Goal: Understand process/instructions

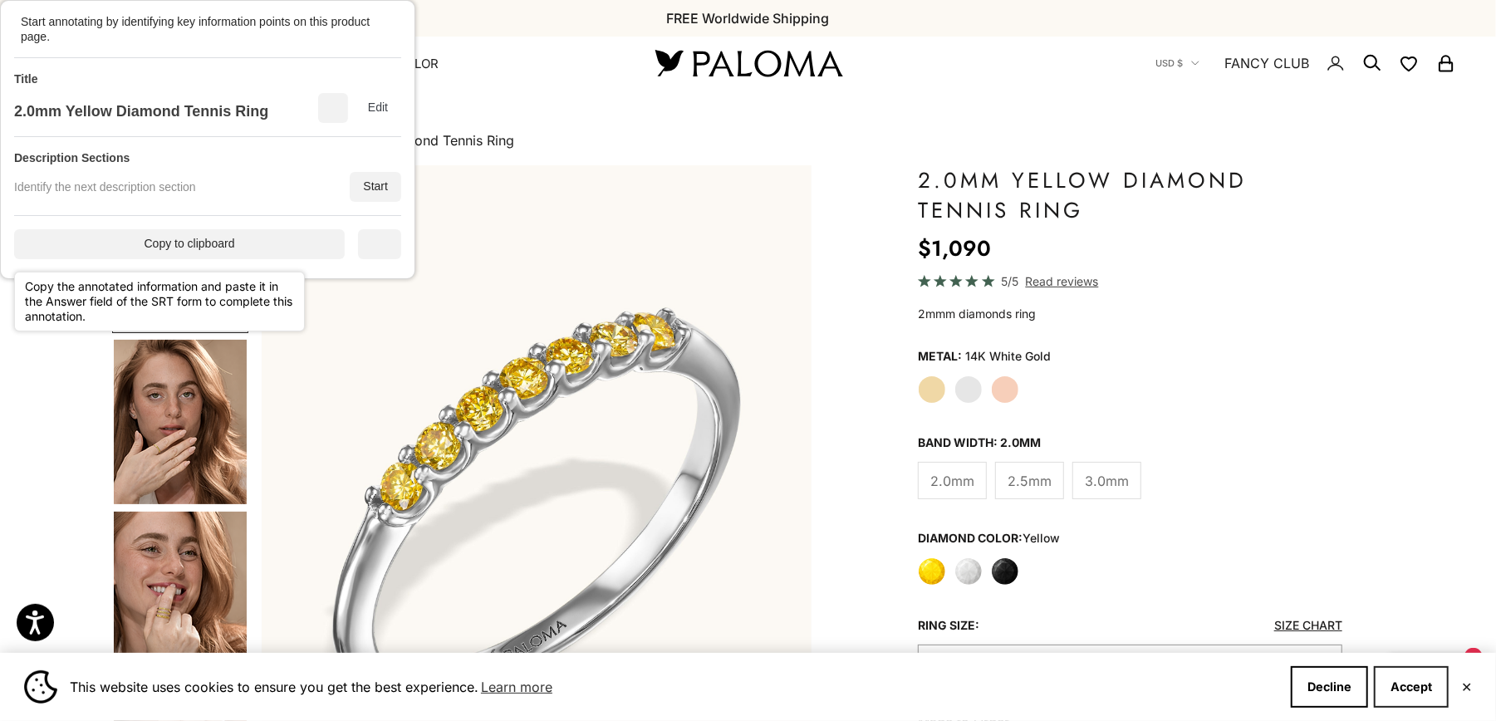
click at [1417, 685] on button "Accept" at bounding box center [1411, 687] width 75 height 42
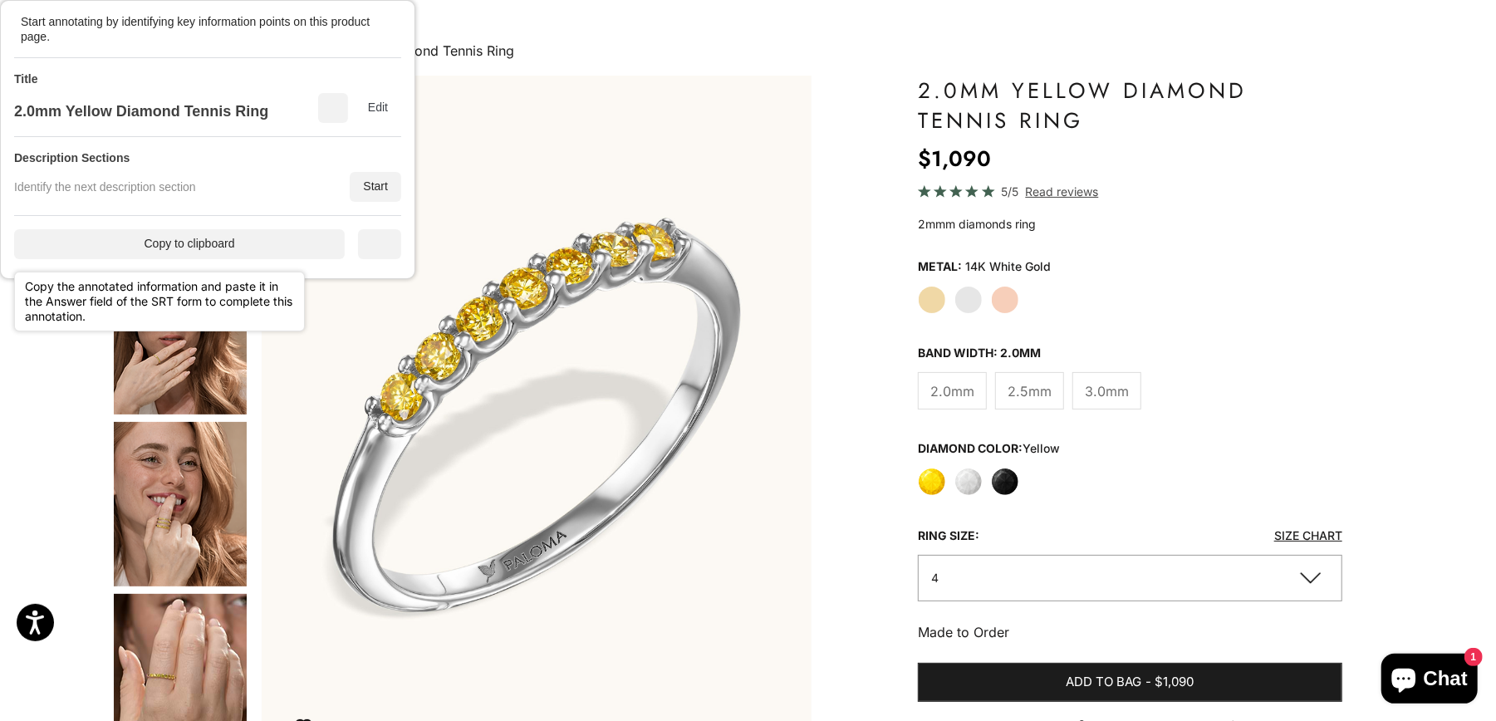
scroll to position [103, 0]
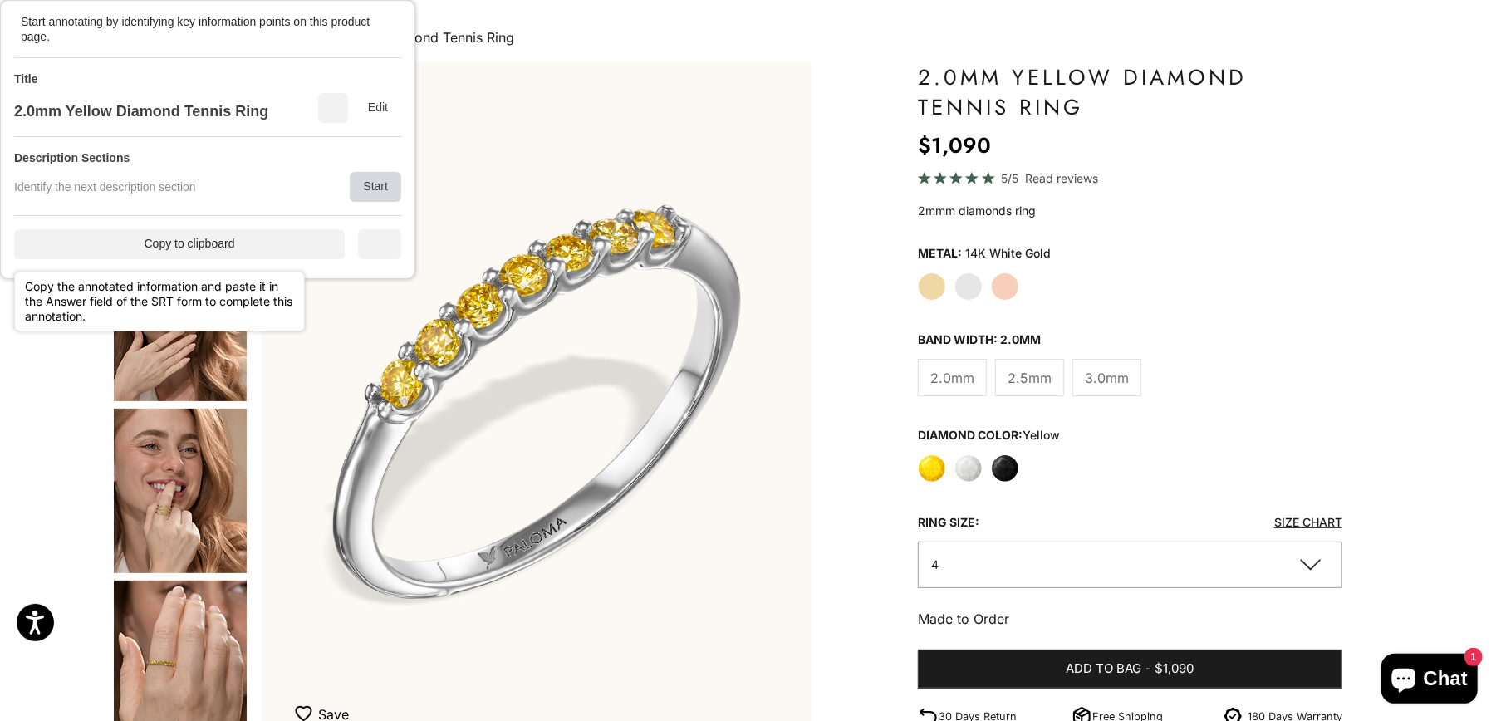
click at [363, 191] on div "Start" at bounding box center [376, 187] width 52 height 30
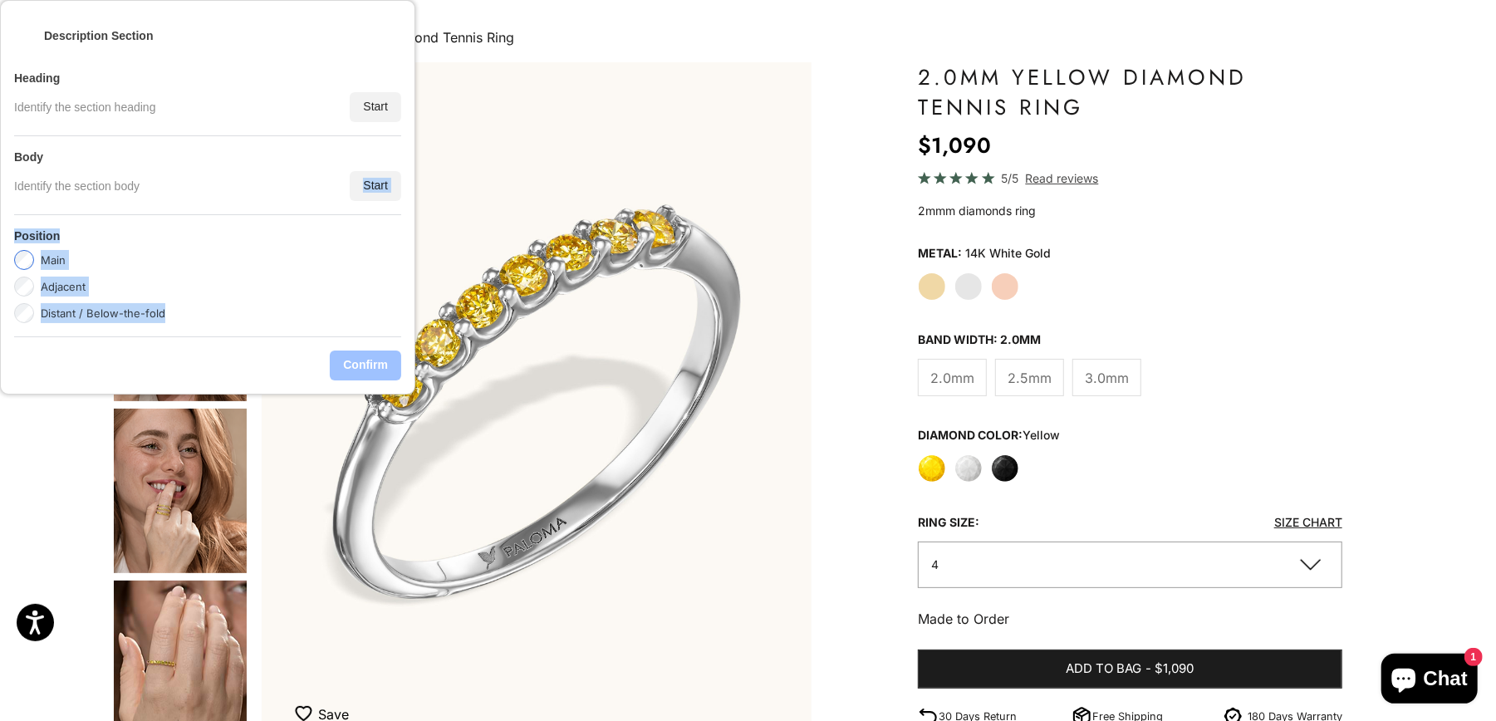
drag, startPoint x: 290, startPoint y: 214, endPoint x: 289, endPoint y: 204, distance: 10.0
click at [287, 211] on div "Heading Identify the section heading Start Body Identify the section body Start…" at bounding box center [207, 197] width 387 height 280
click at [370, 184] on div "Start" at bounding box center [376, 186] width 52 height 30
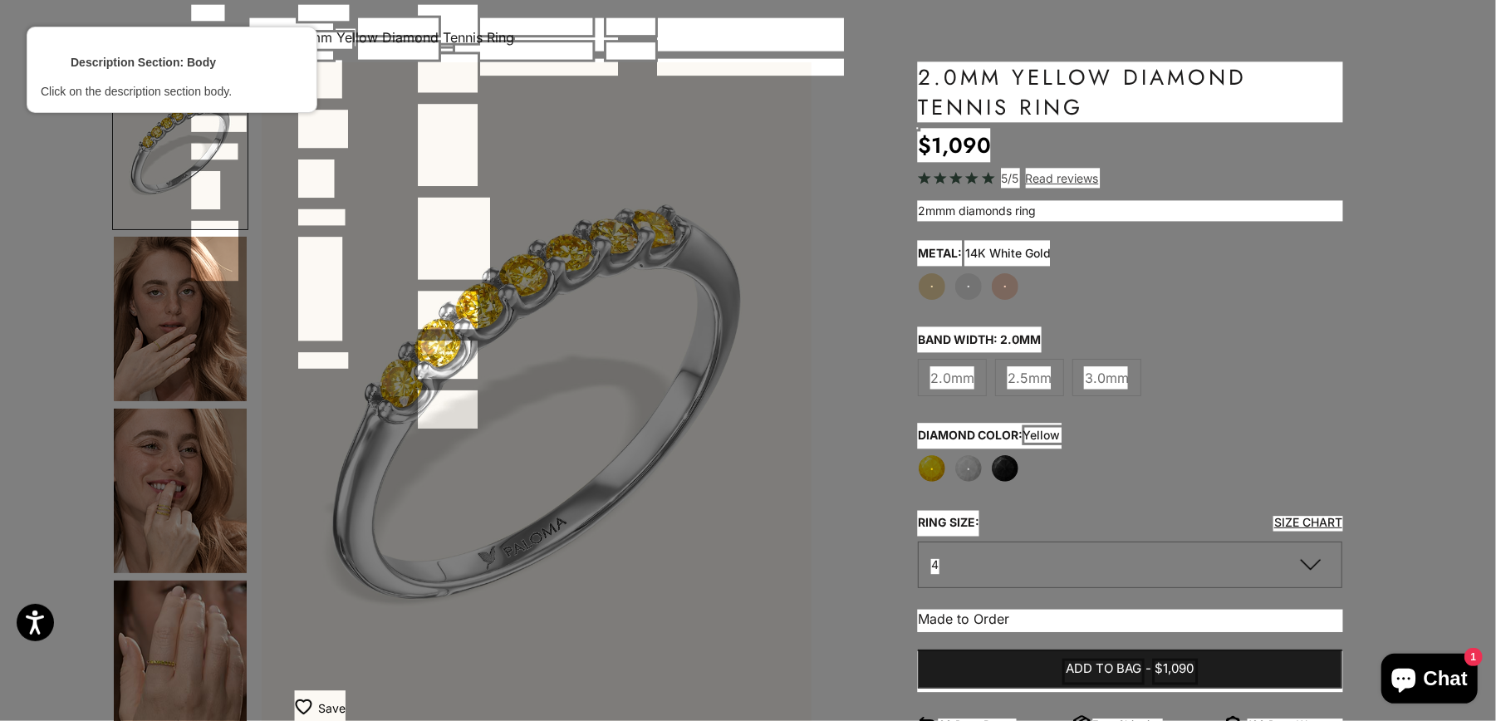
click at [1002, 209] on div at bounding box center [1131, 210] width 428 height 23
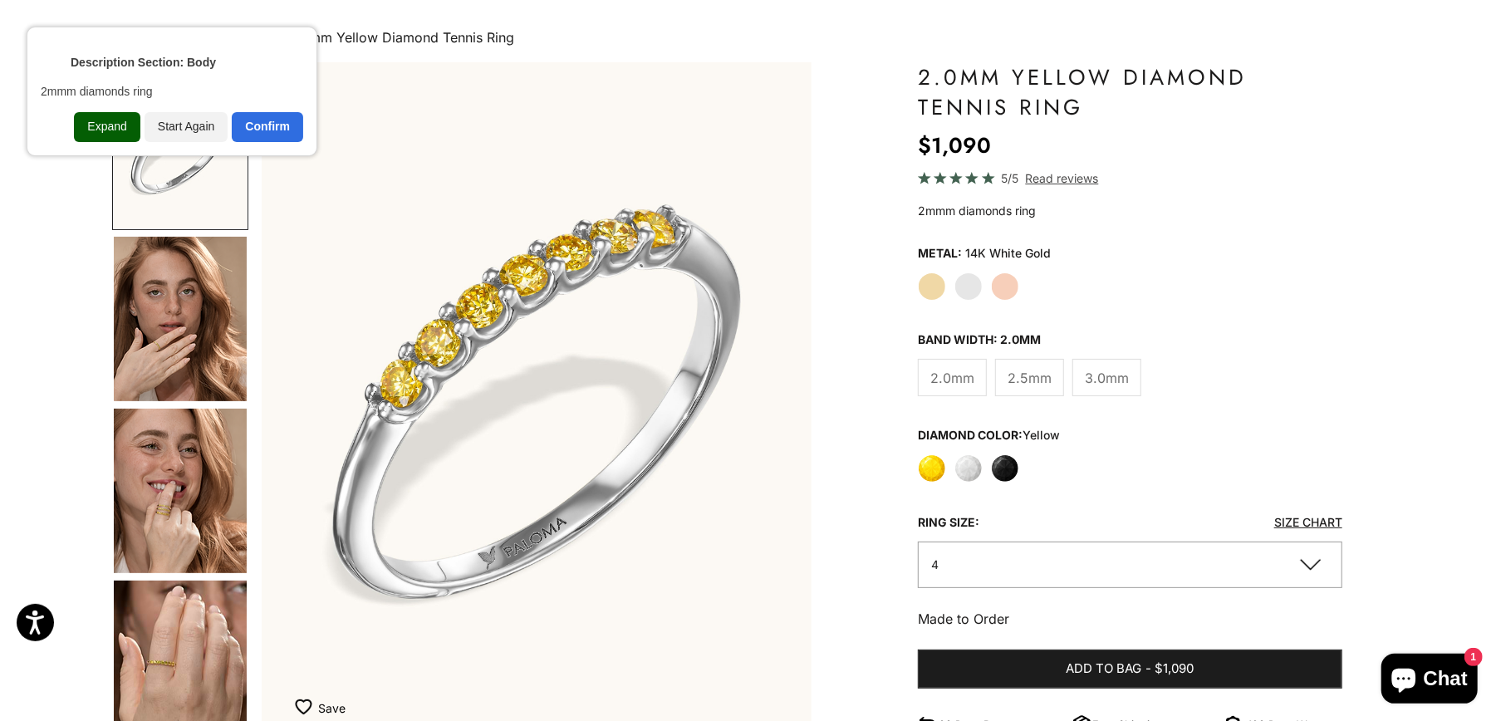
click at [114, 131] on div "Expand" at bounding box center [107, 127] width 66 height 30
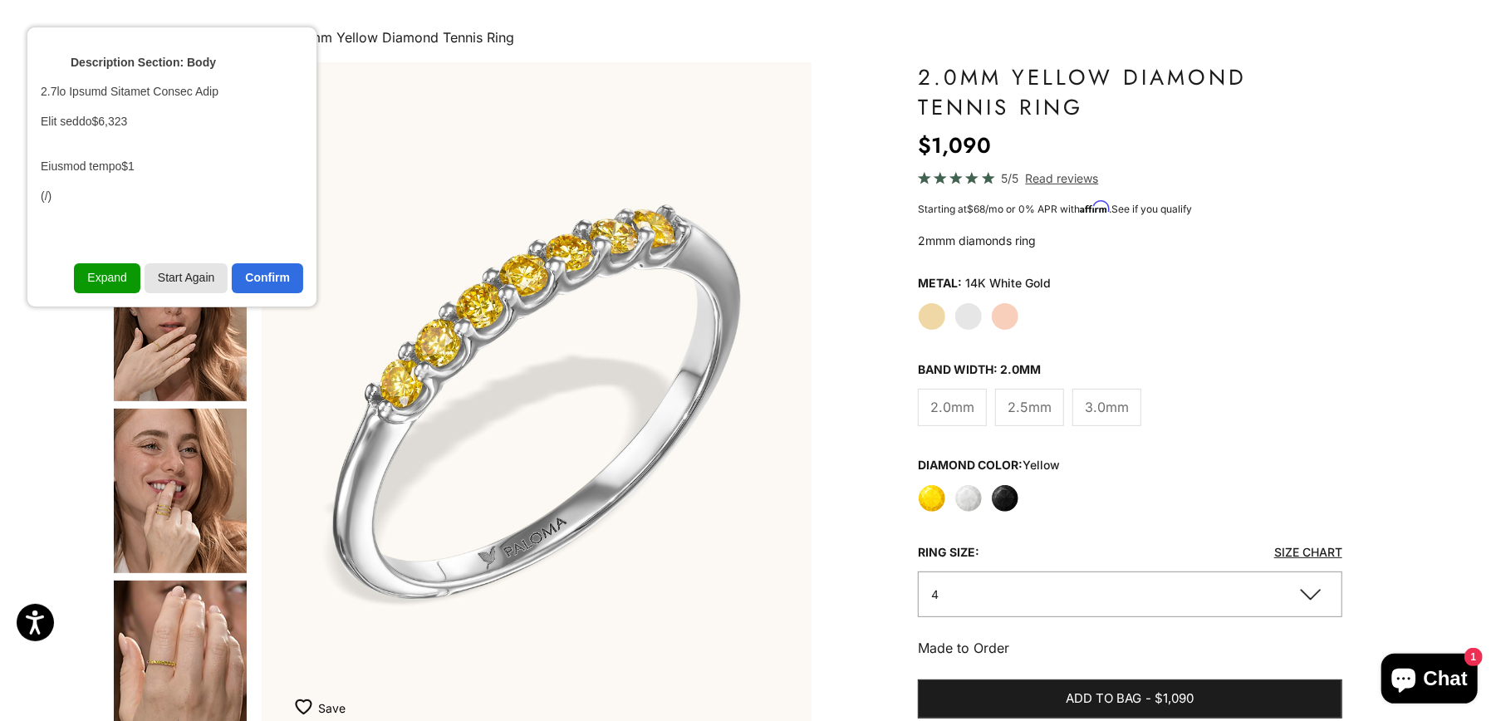
click at [186, 273] on div "Start Again" at bounding box center [187, 278] width 84 height 30
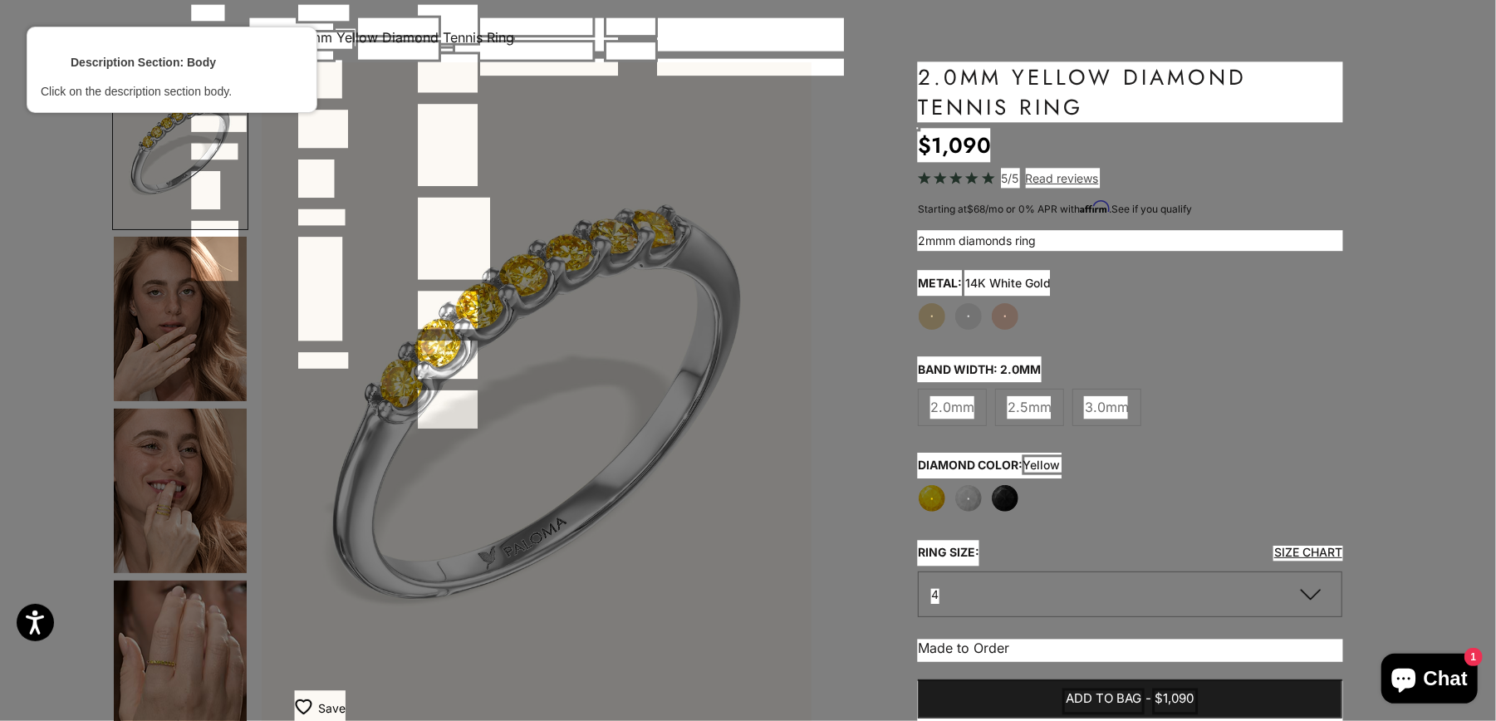
click at [987, 240] on div at bounding box center [1131, 240] width 428 height 23
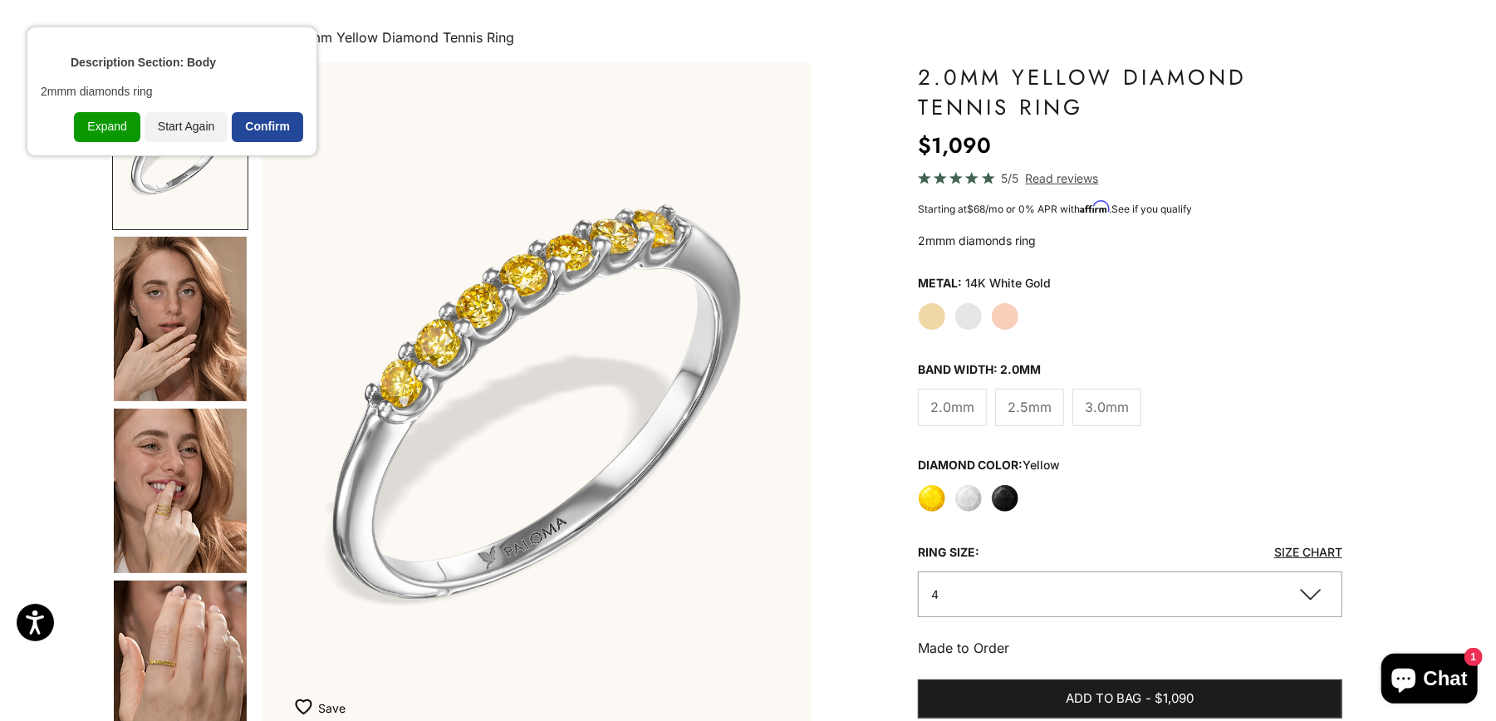
click at [279, 136] on div "Confirm" at bounding box center [267, 127] width 71 height 30
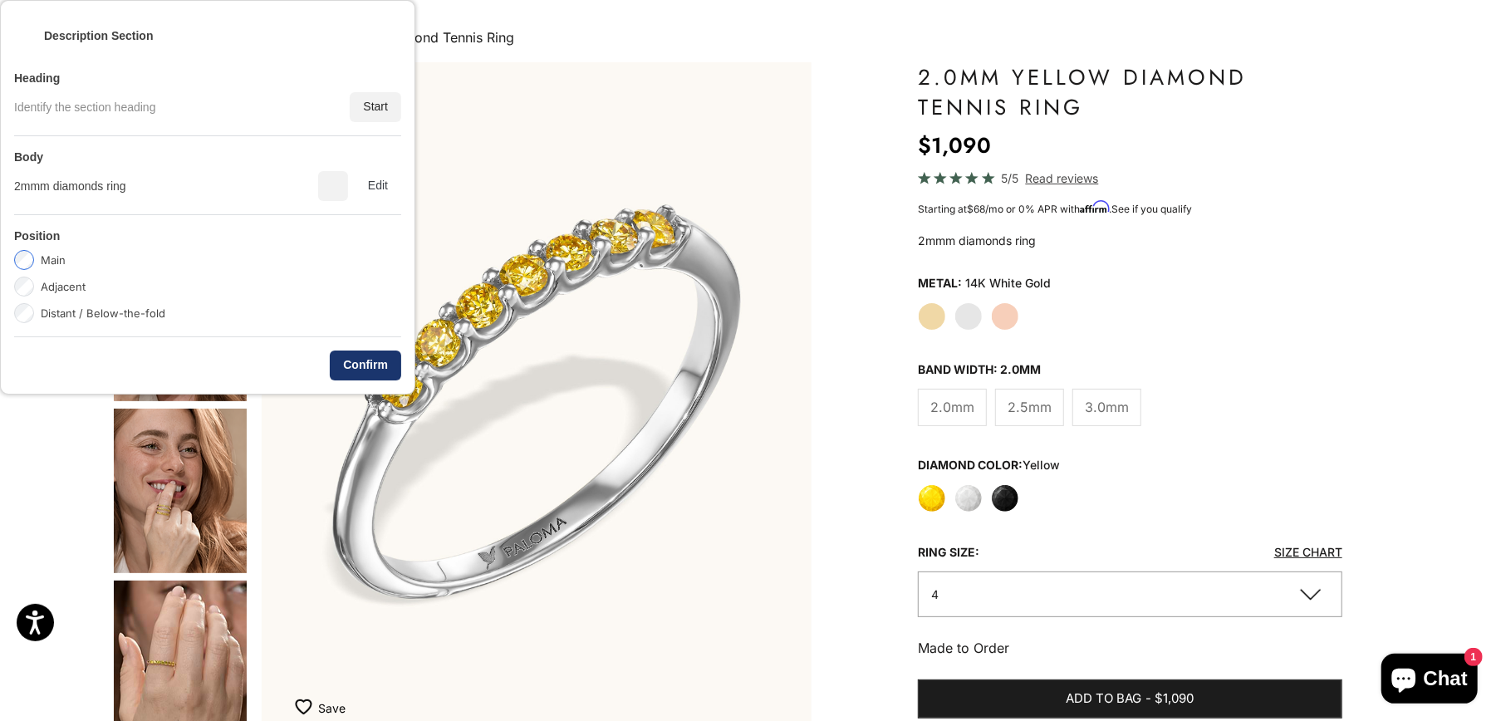
click at [376, 370] on div "Confirm" at bounding box center [365, 366] width 71 height 30
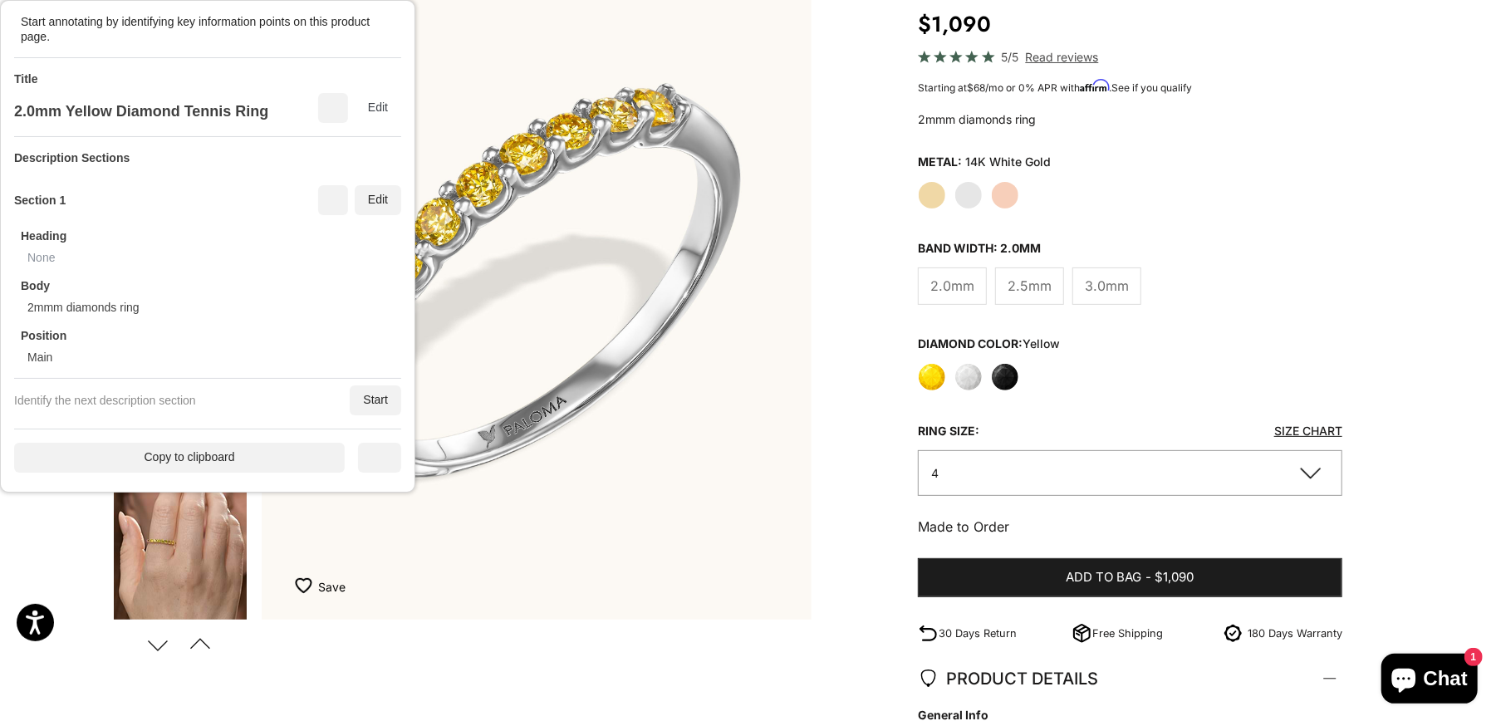
scroll to position [226, 0]
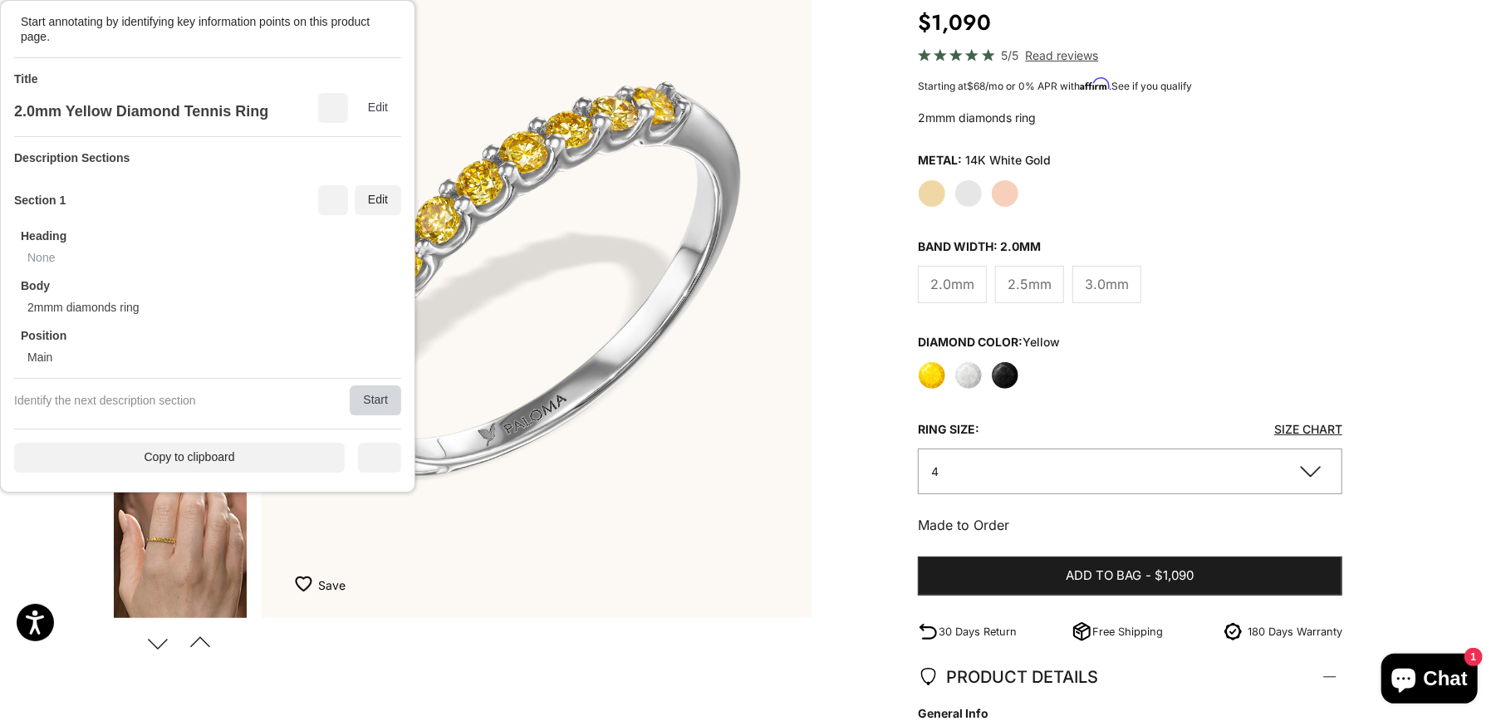
click at [362, 402] on div "Start" at bounding box center [376, 401] width 52 height 30
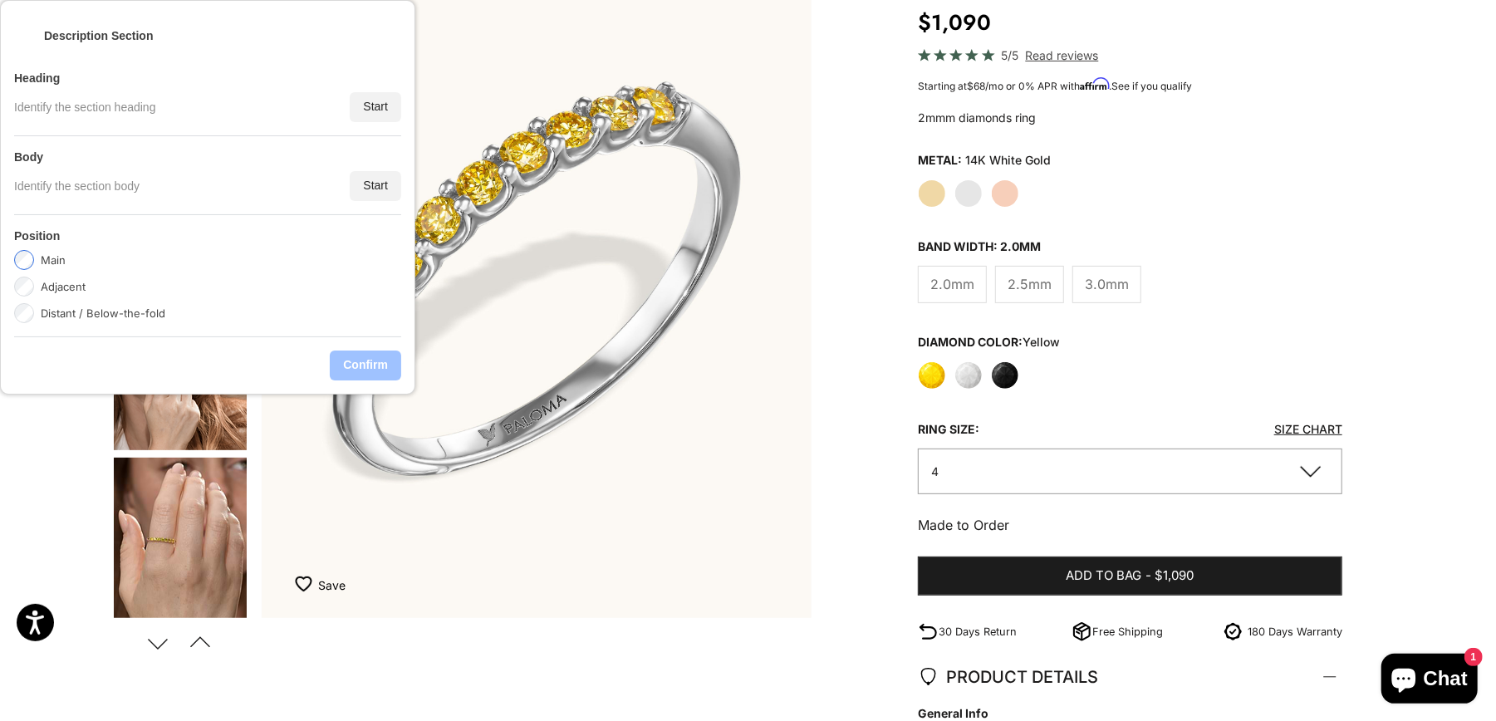
click at [57, 283] on label "Adjacent" at bounding box center [63, 287] width 45 height 20
drag, startPoint x: 363, startPoint y: 184, endPoint x: 859, endPoint y: 213, distance: 496.9
click at [364, 184] on div "Start" at bounding box center [376, 186] width 52 height 30
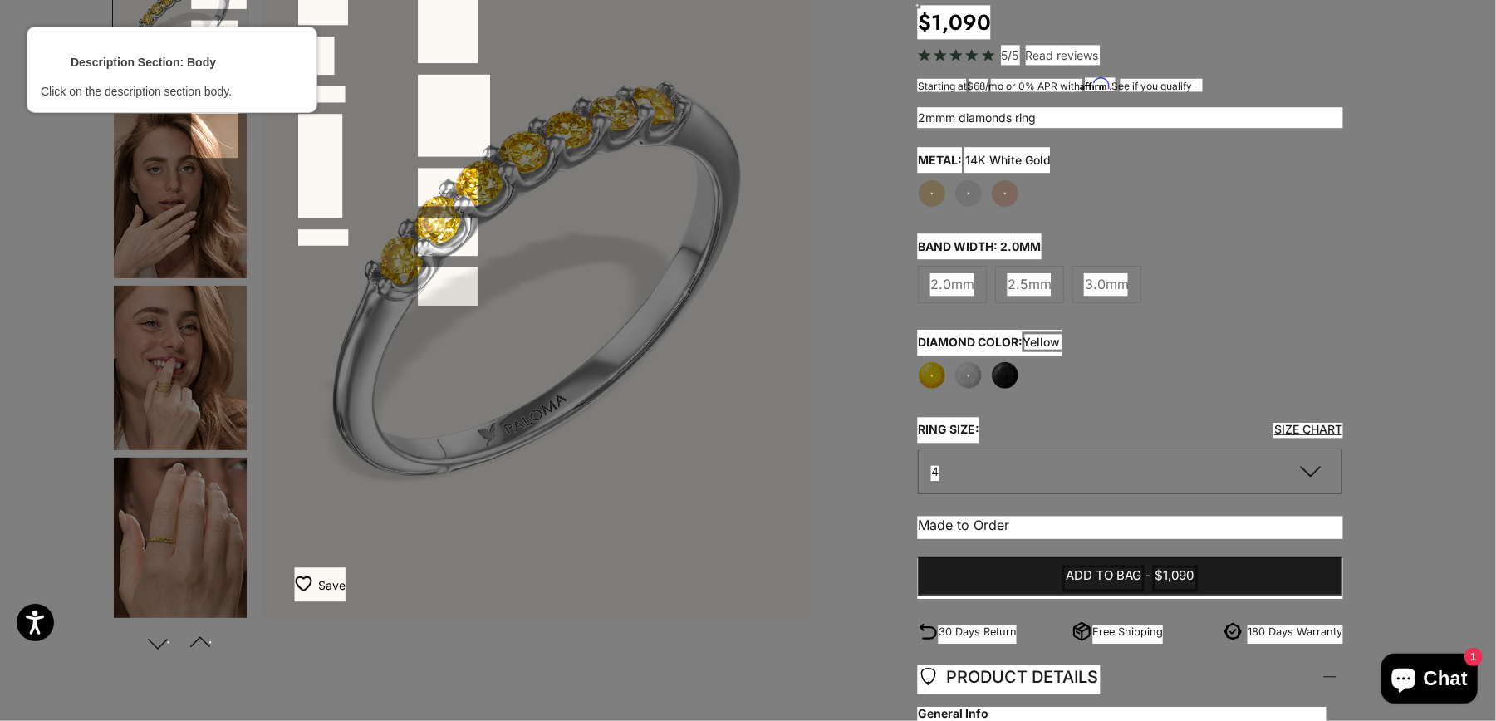
click at [1005, 158] on div at bounding box center [1008, 160] width 88 height 28
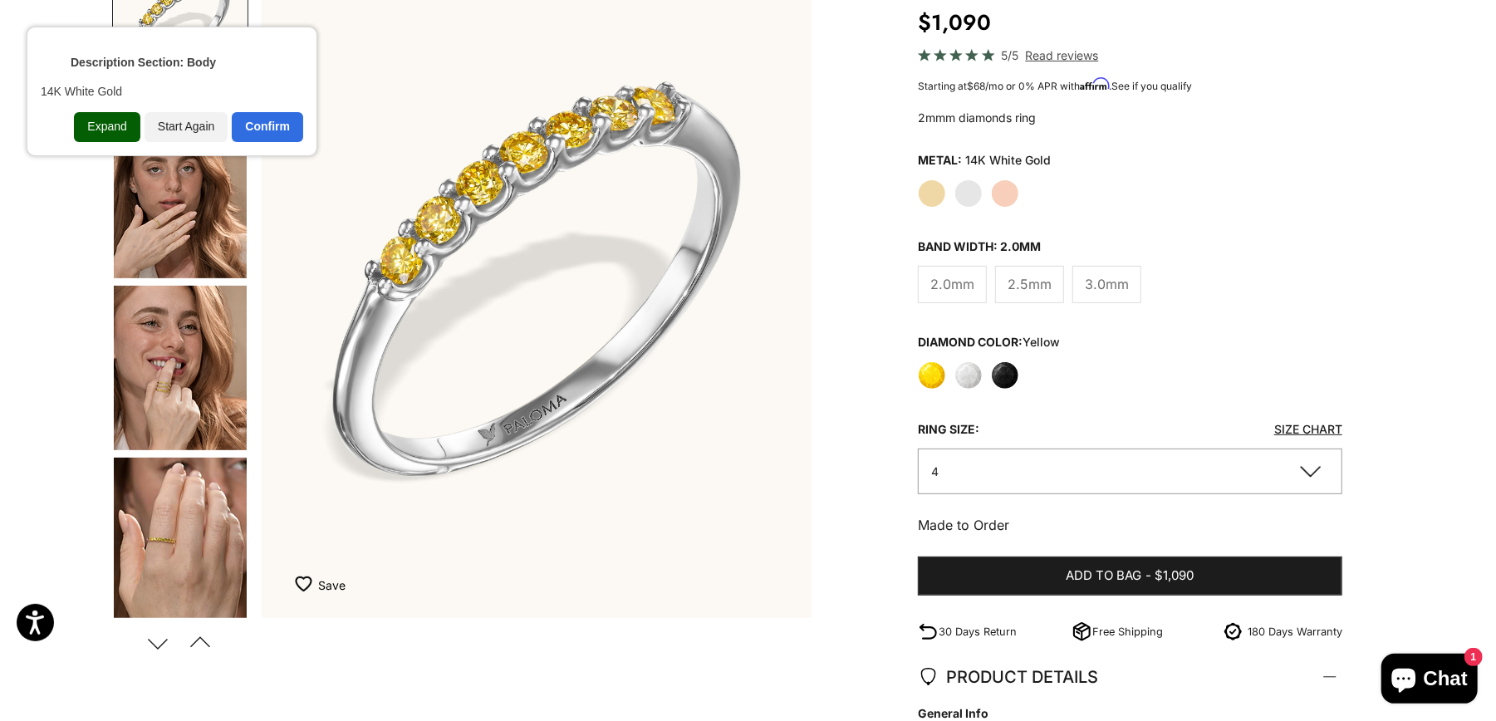
click at [107, 135] on div "Expand" at bounding box center [107, 127] width 66 height 30
click at [253, 138] on div "Confirm" at bounding box center [267, 127] width 71 height 30
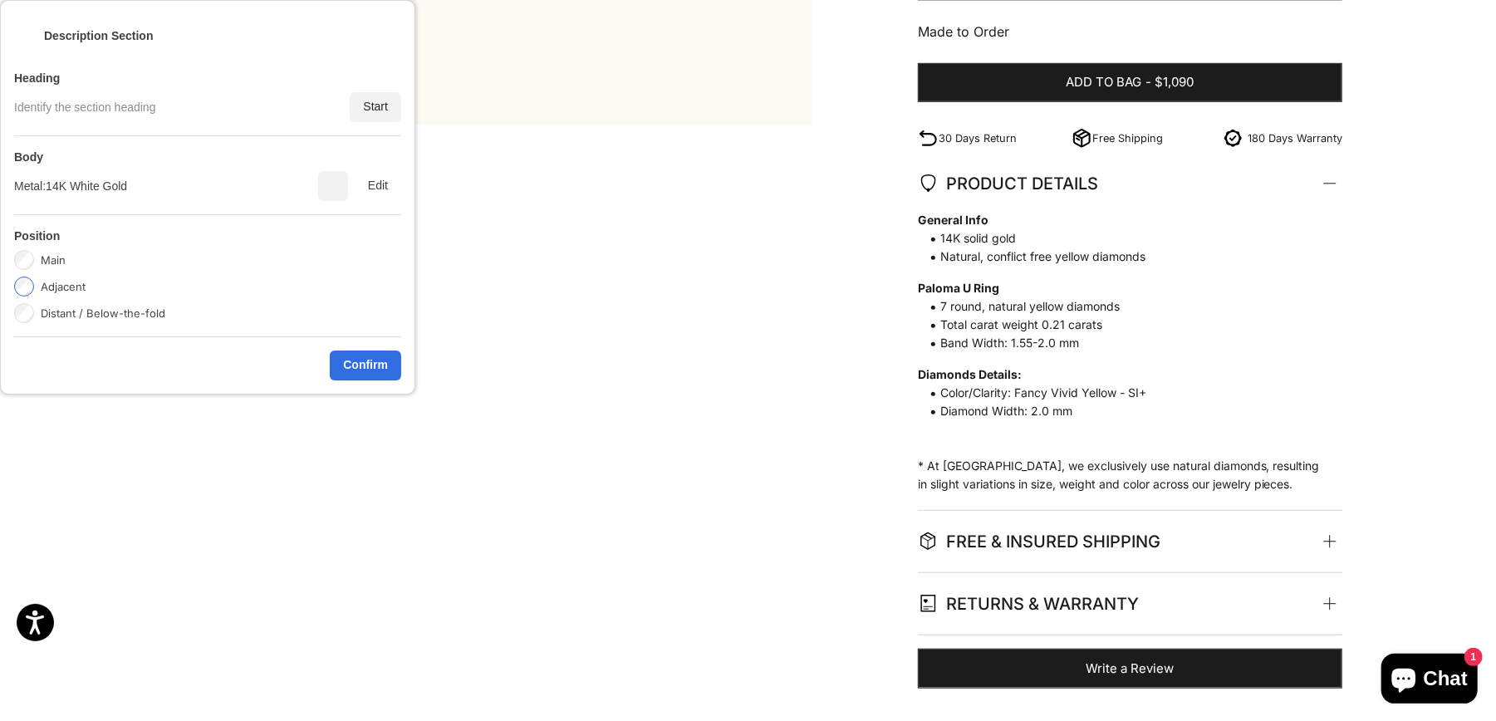
scroll to position [736, 0]
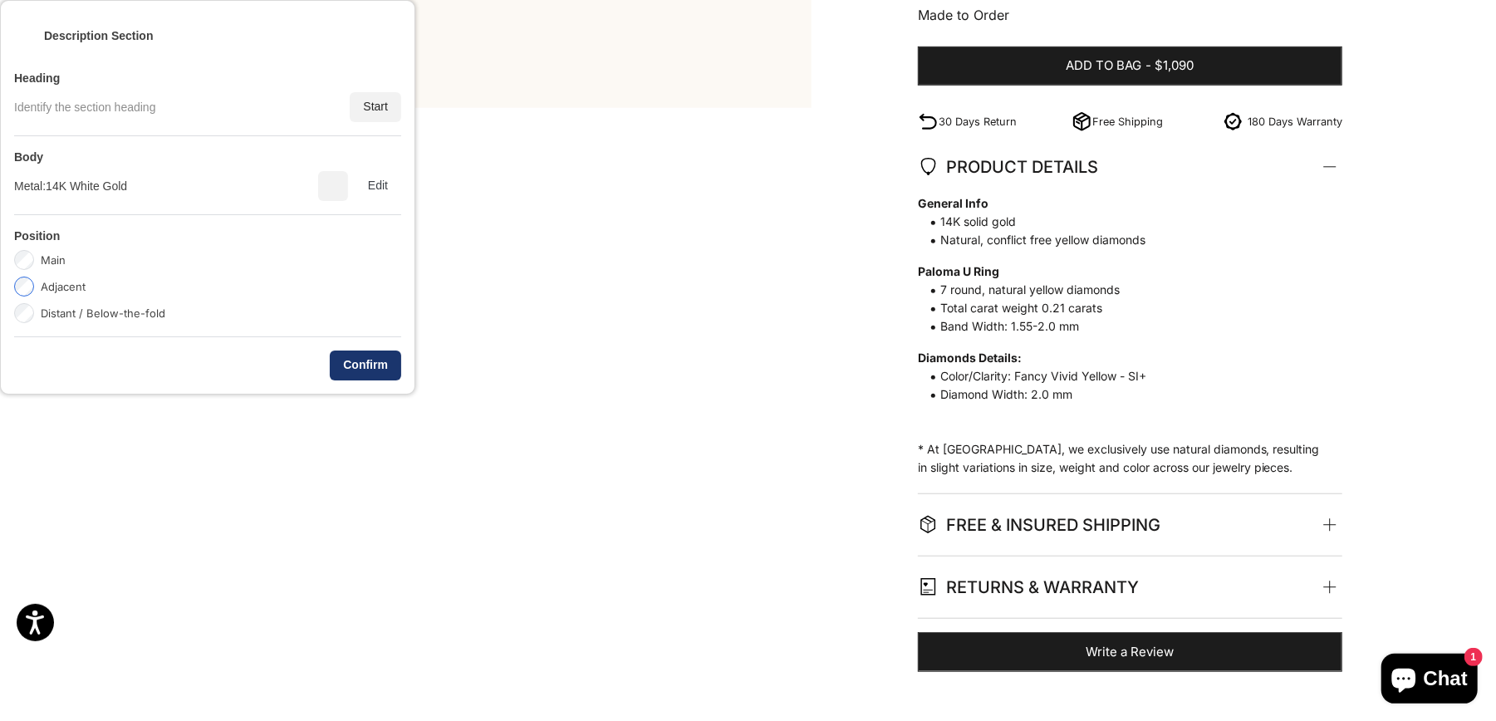
click at [362, 363] on div "Confirm" at bounding box center [365, 366] width 71 height 30
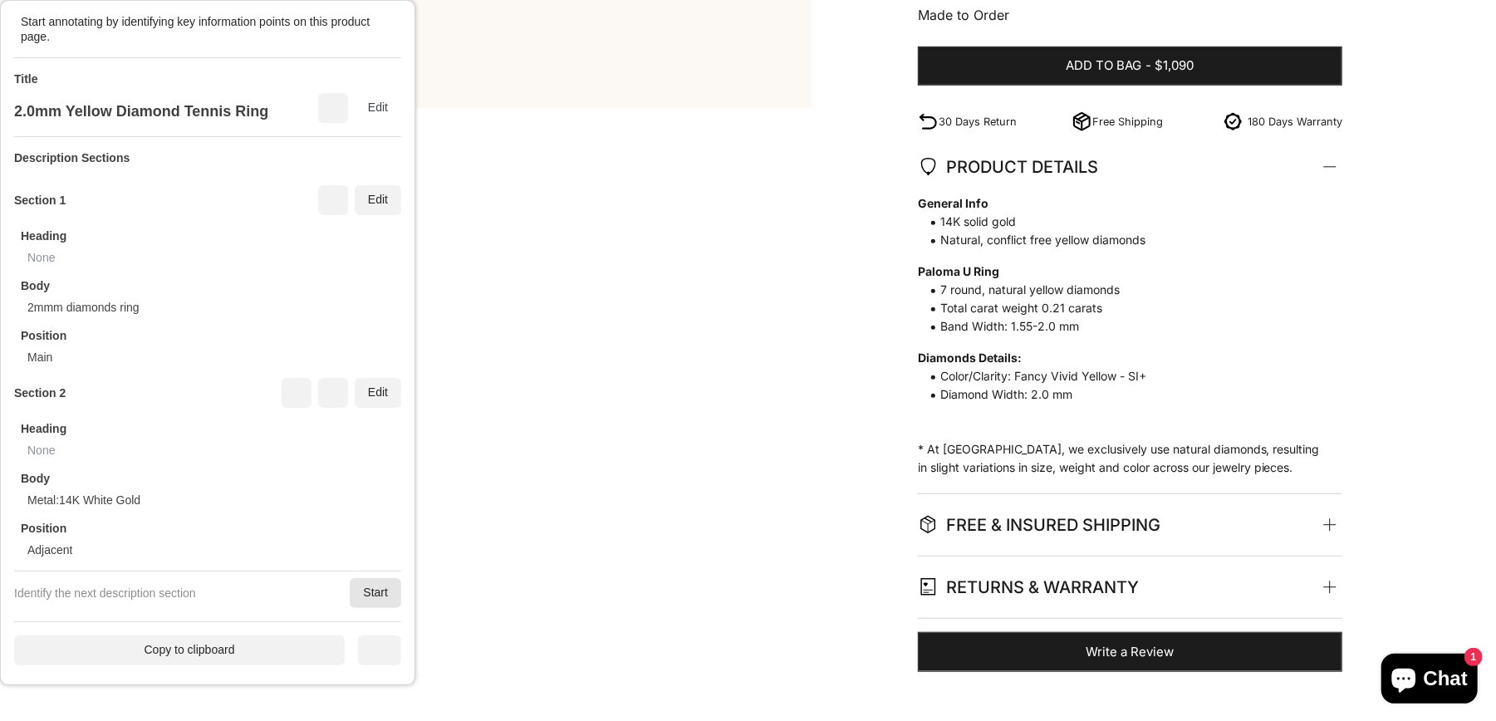
click at [391, 596] on div "Start" at bounding box center [376, 593] width 52 height 30
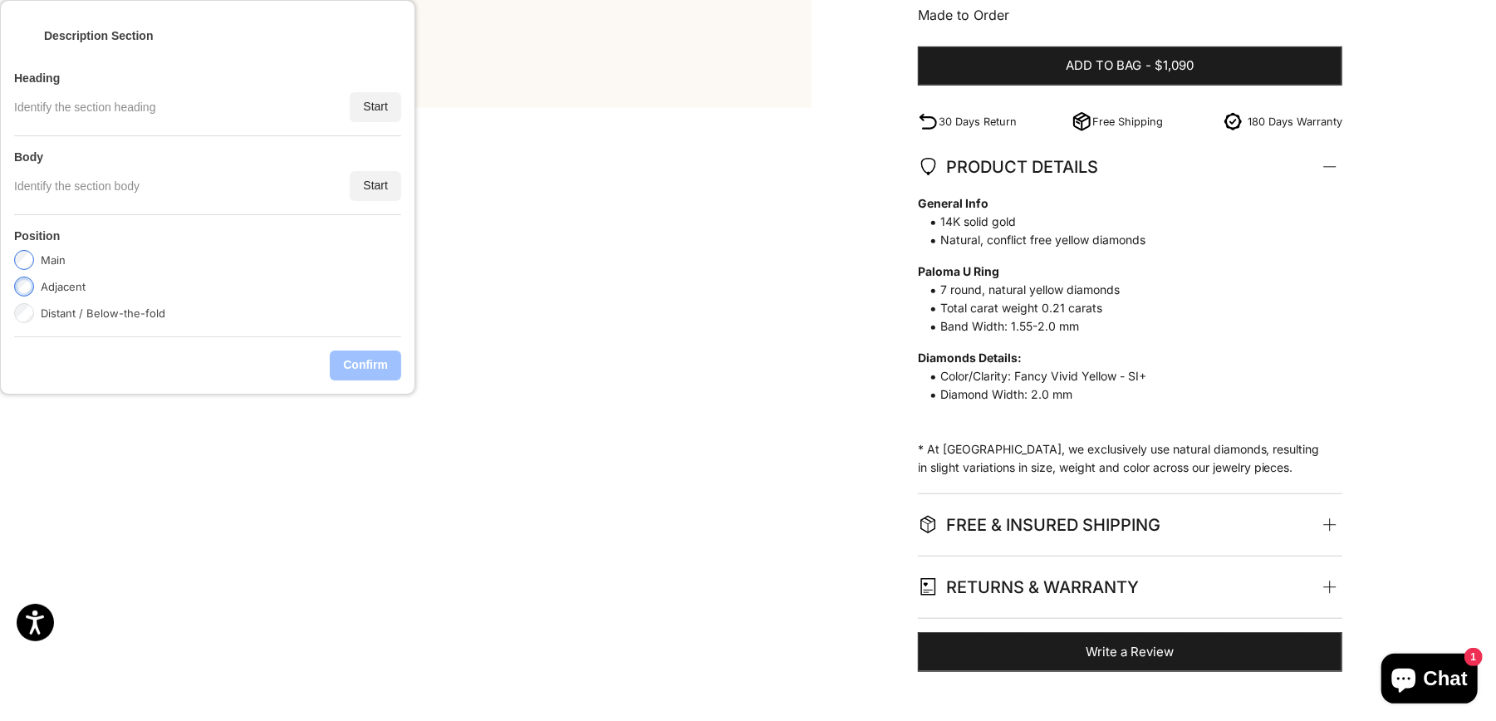
click at [67, 286] on label "Adjacent" at bounding box center [63, 287] width 45 height 20
click at [360, 183] on div "Start" at bounding box center [376, 186] width 52 height 30
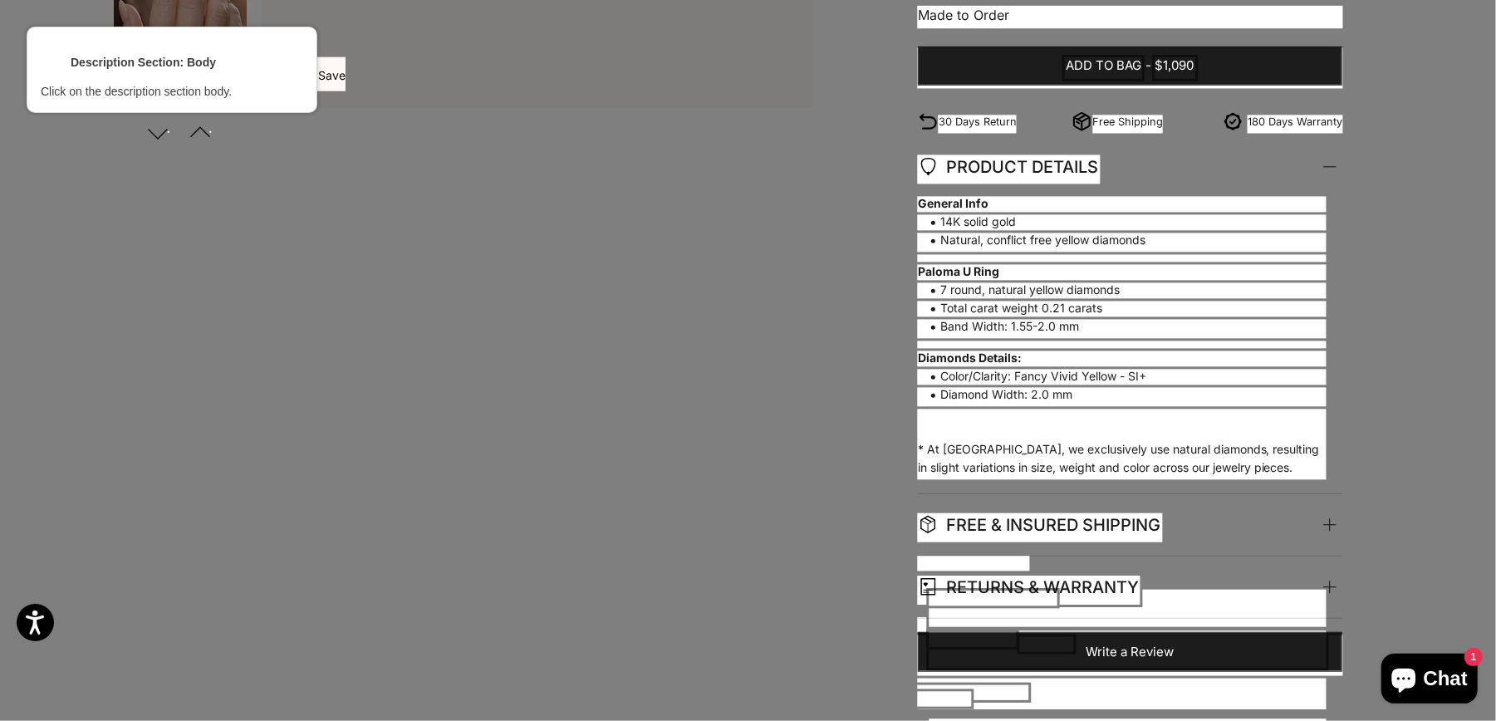
click at [957, 206] on div at bounding box center [1122, 206] width 411 height 22
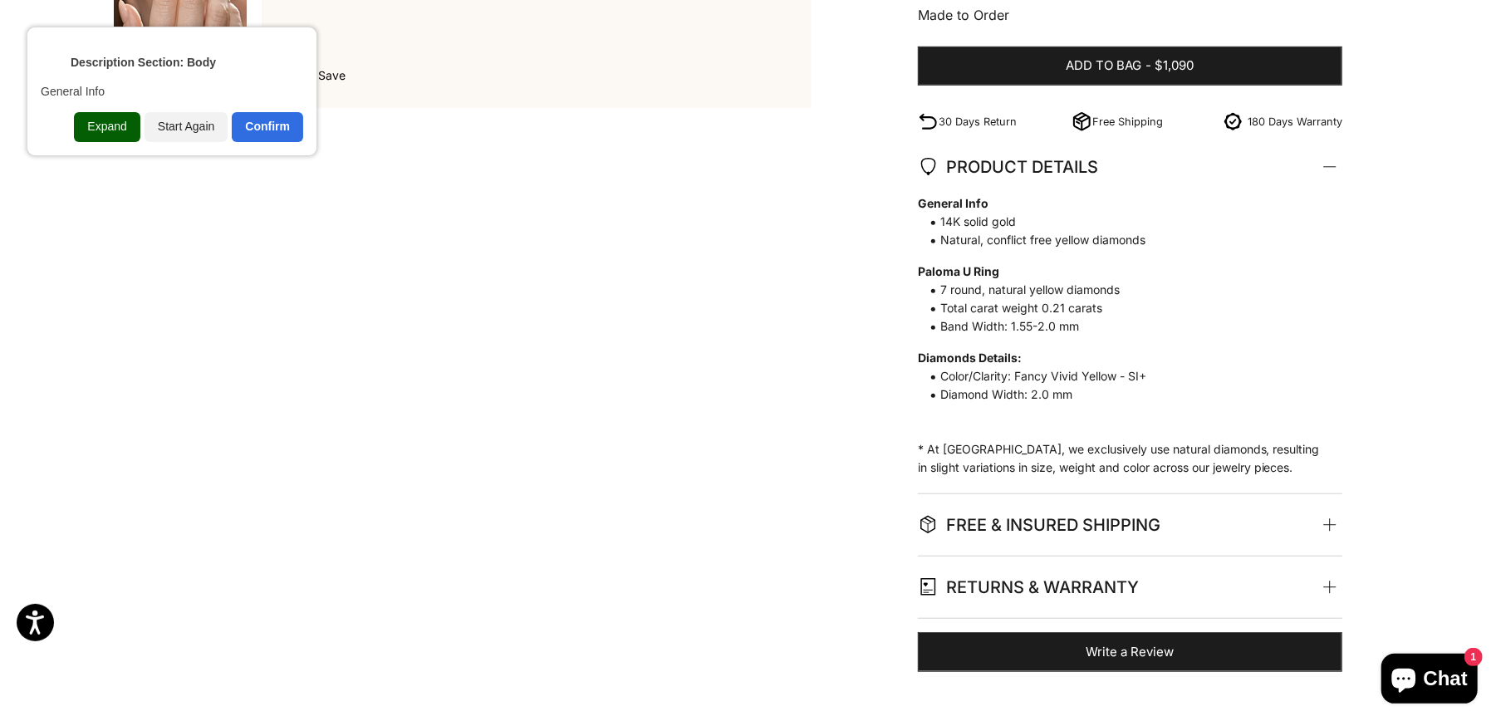
click at [90, 118] on div "Expand" at bounding box center [107, 127] width 66 height 30
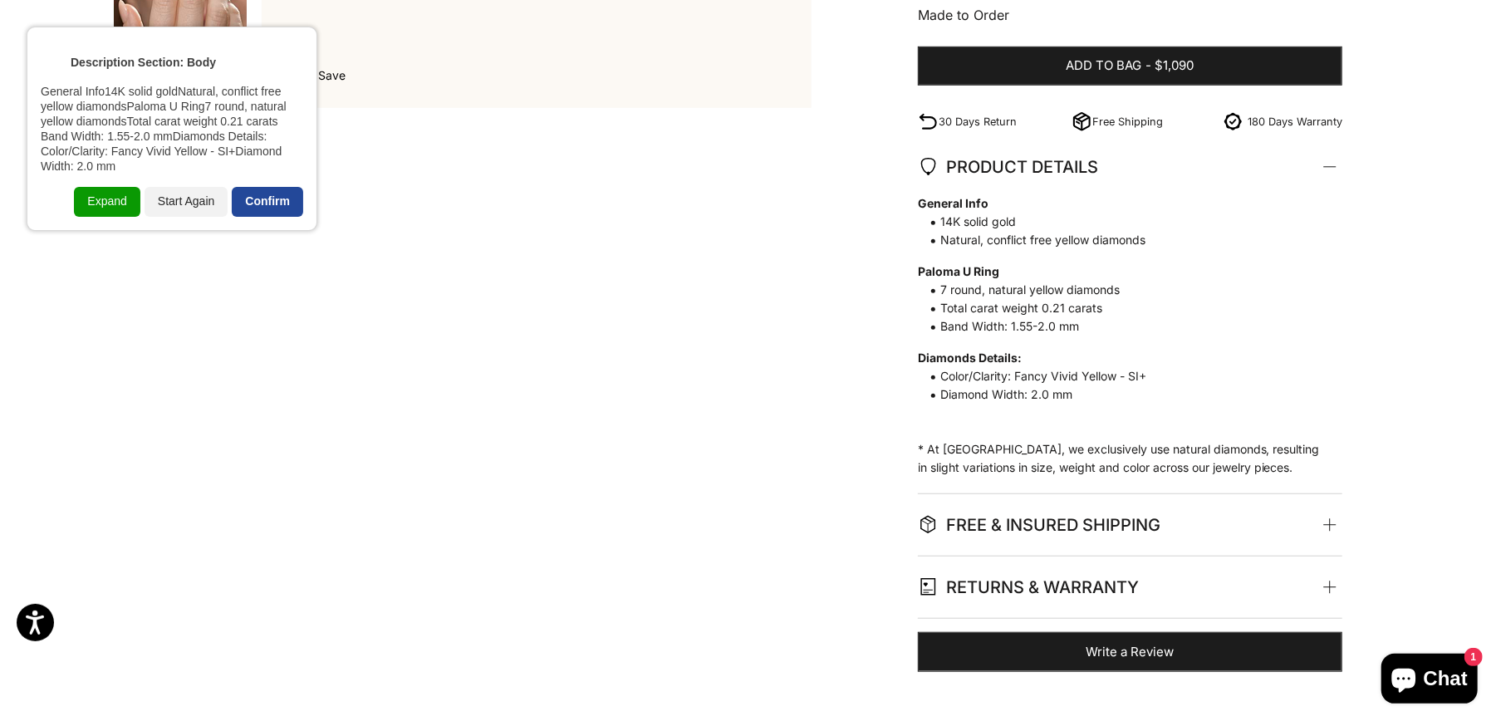
click at [258, 189] on div "Confirm" at bounding box center [267, 202] width 71 height 30
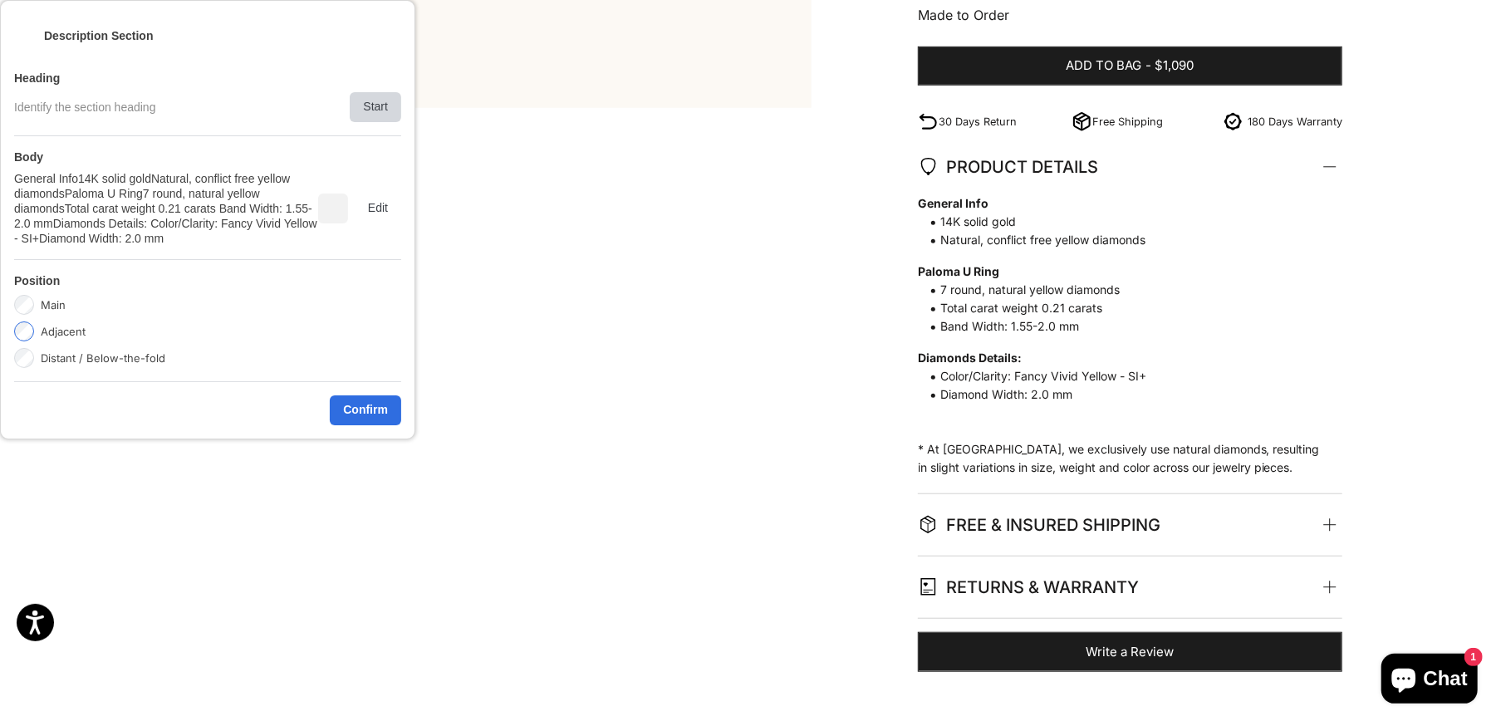
click at [360, 110] on div "Start" at bounding box center [376, 107] width 52 height 30
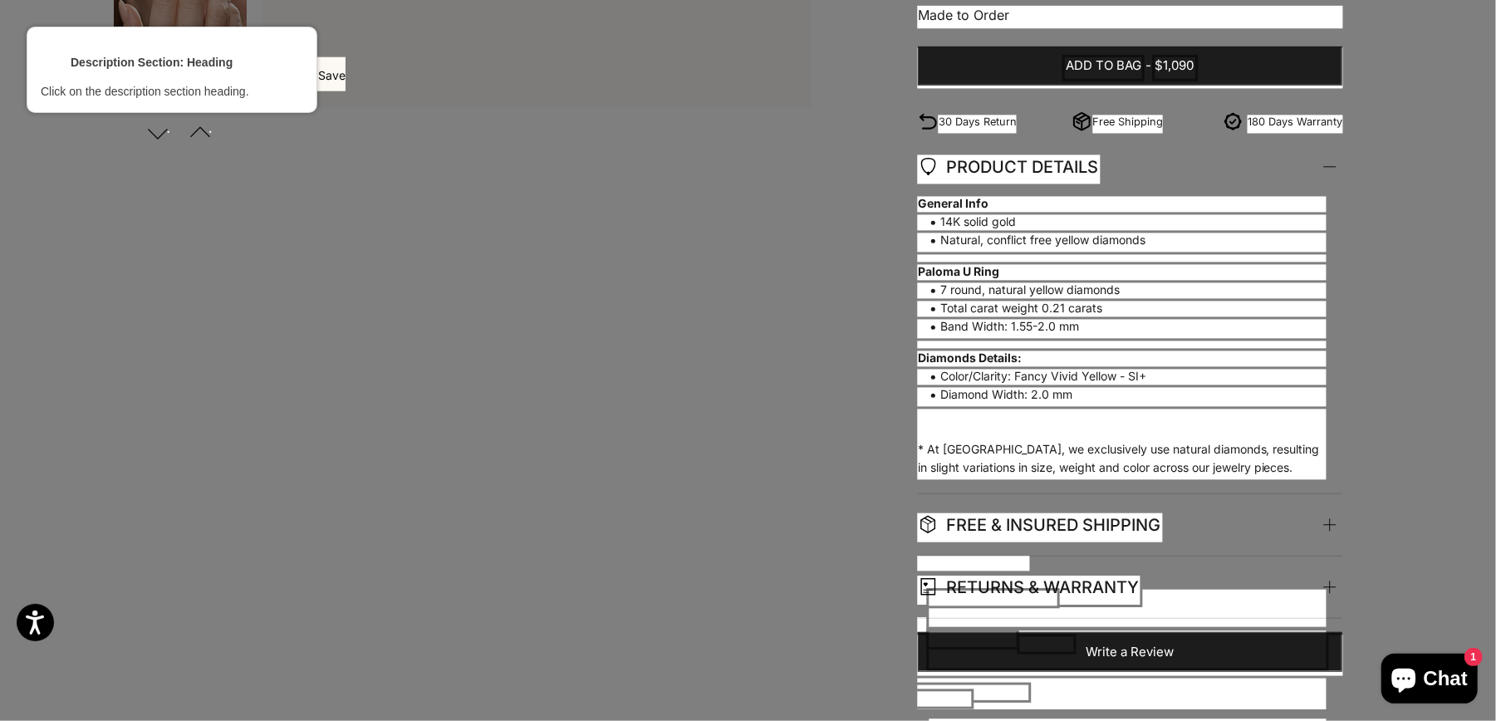
click at [1000, 170] on div at bounding box center [1009, 170] width 185 height 32
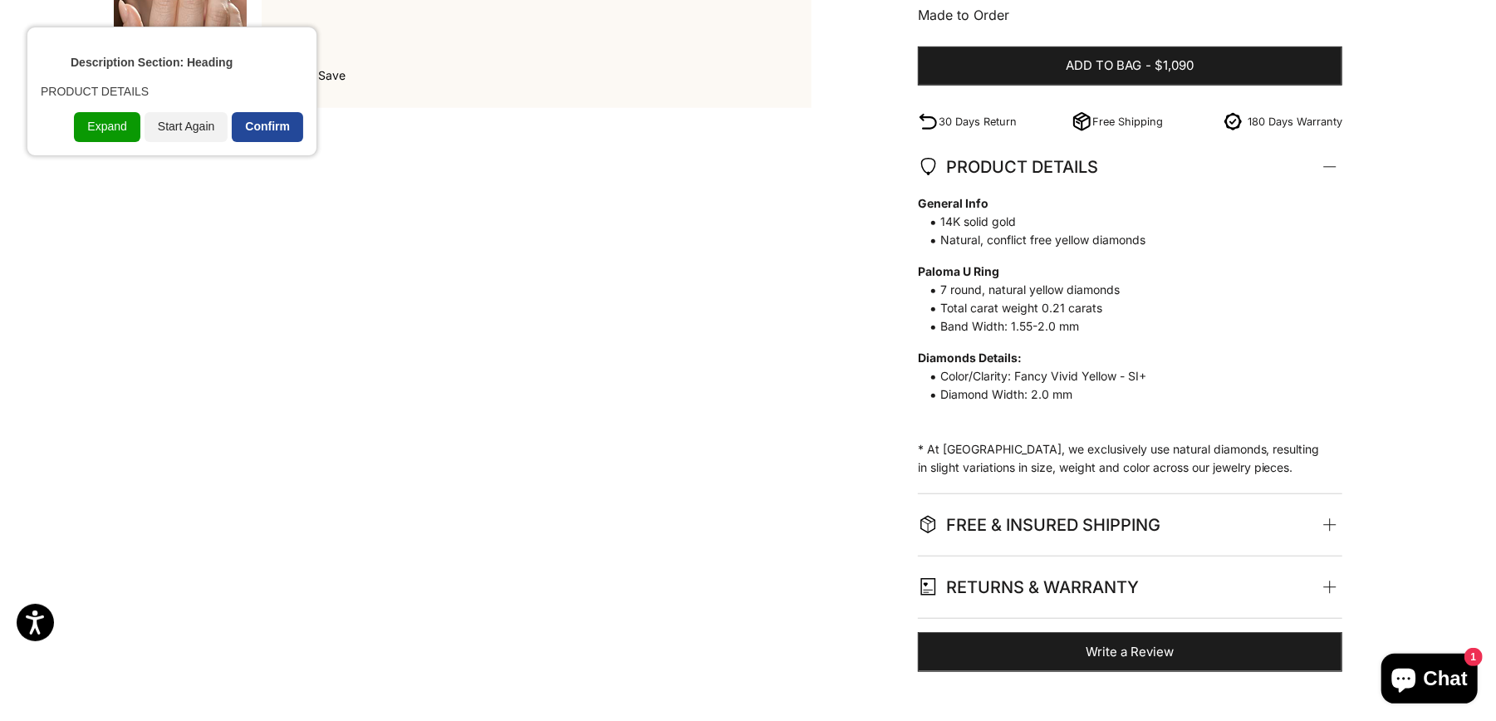
click at [273, 124] on div "Confirm" at bounding box center [267, 127] width 71 height 30
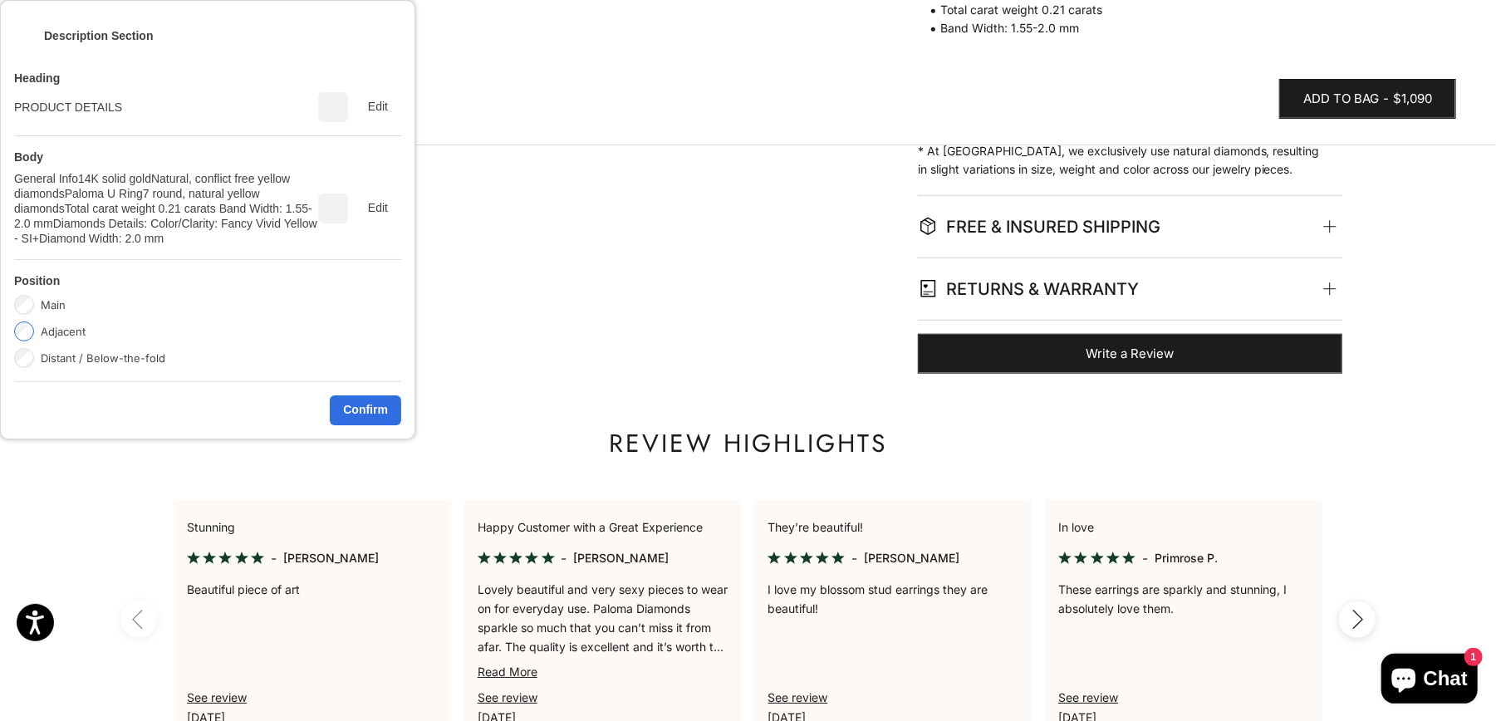
scroll to position [1040, 0]
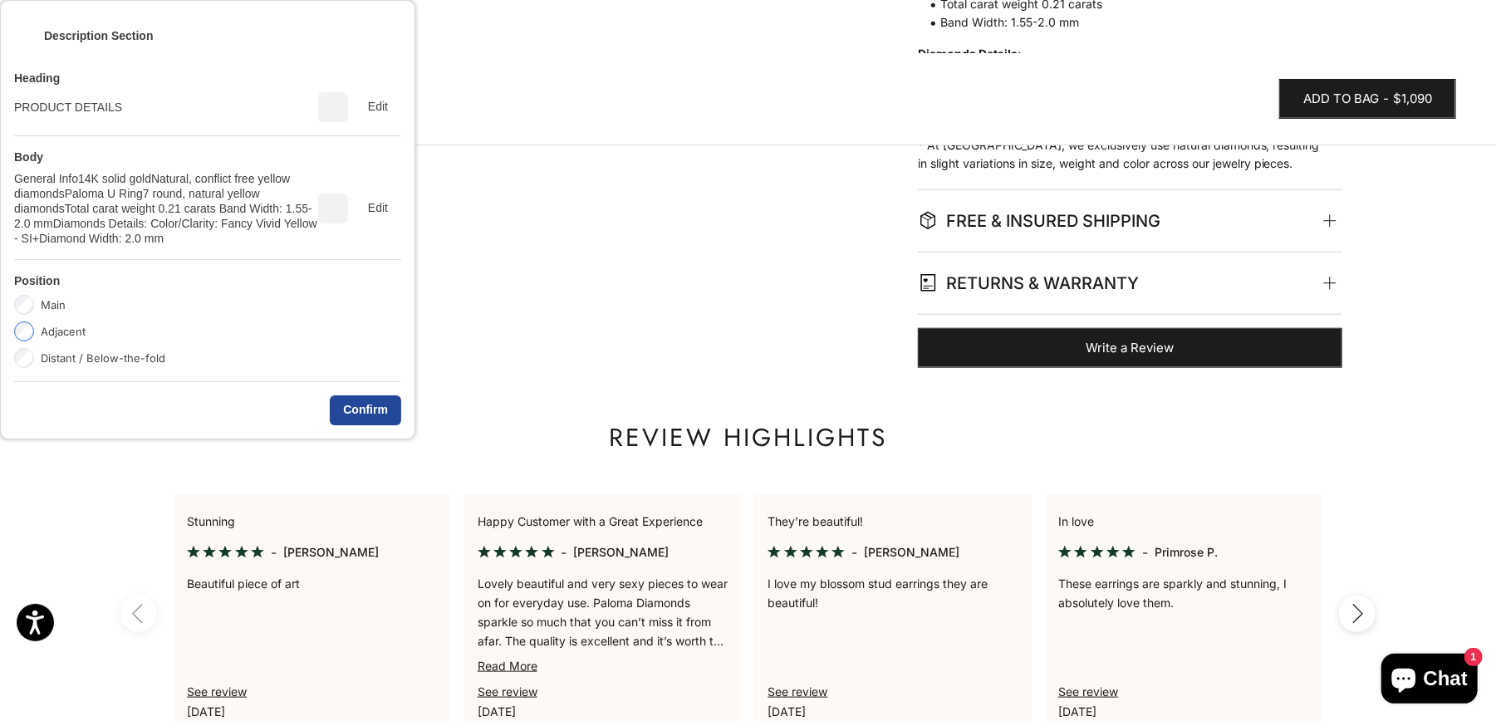
click at [362, 407] on div "Confirm" at bounding box center [365, 411] width 71 height 30
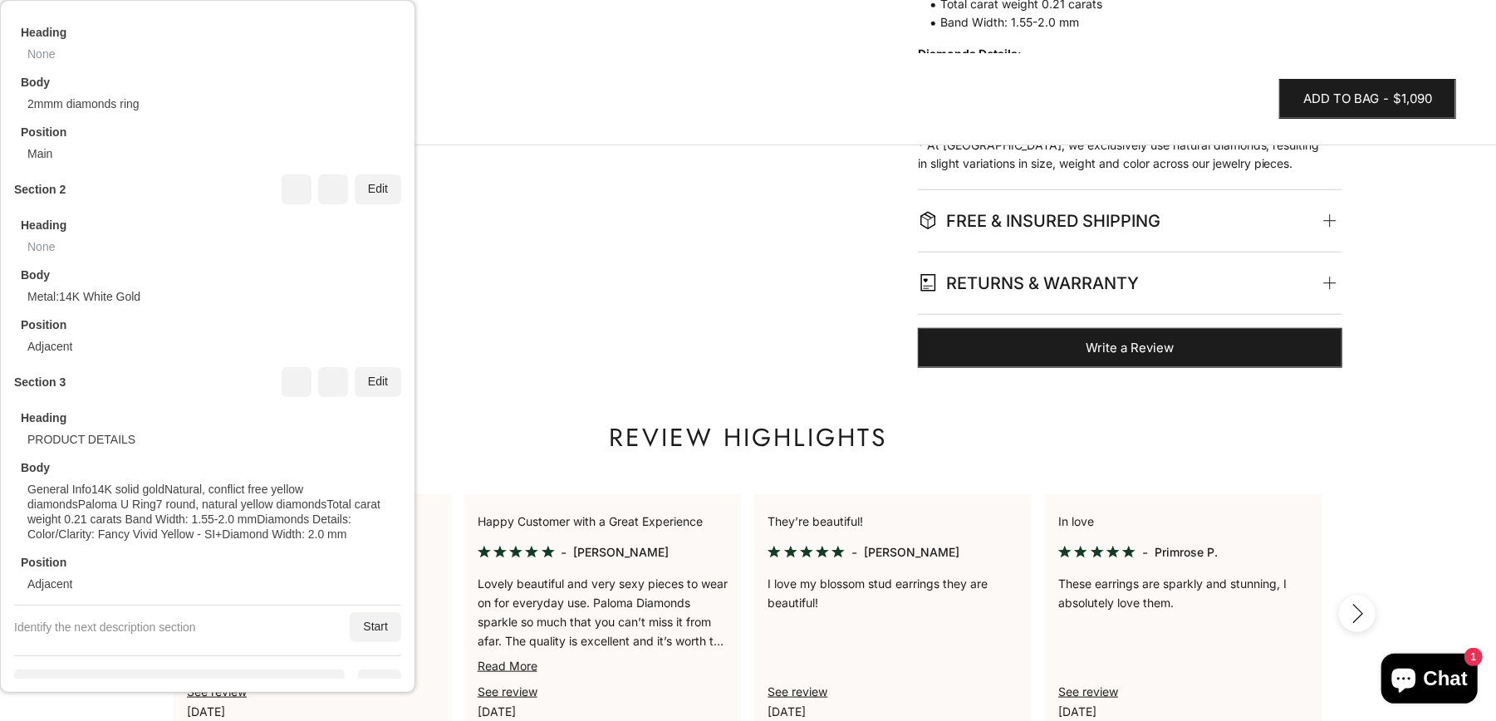
scroll to position [244, 0]
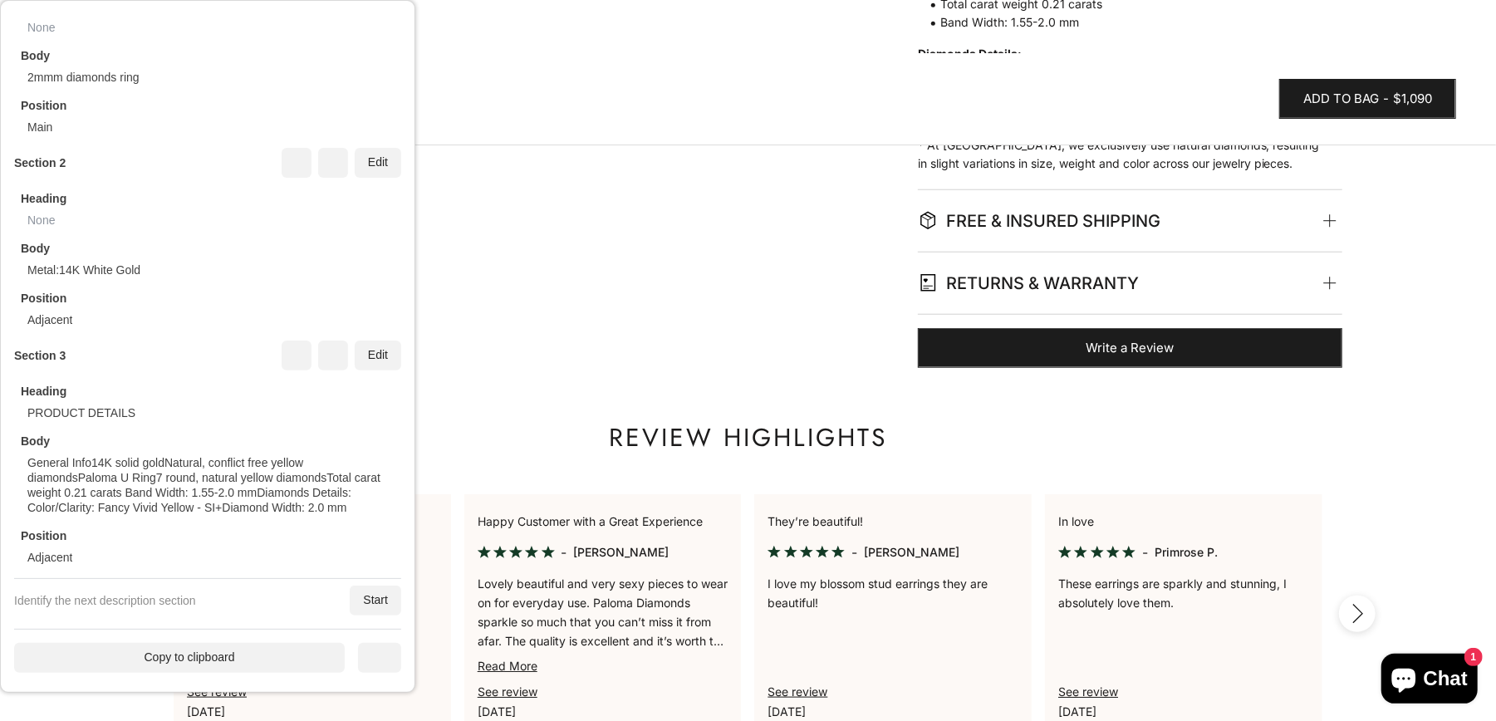
drag, startPoint x: 287, startPoint y: 666, endPoint x: 283, endPoint y: 656, distance: 9.7
click at [283, 656] on div "Copy to clipboard" at bounding box center [179, 658] width 331 height 30
